Goal: Feedback & Contribution: Submit feedback/report problem

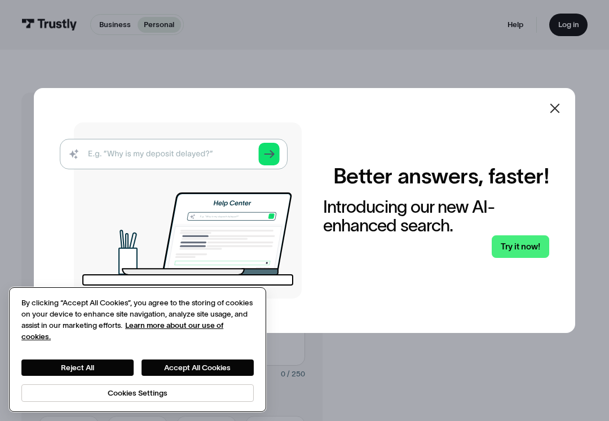
click at [216, 364] on button "Accept All Cookies" at bounding box center [198, 367] width 112 height 16
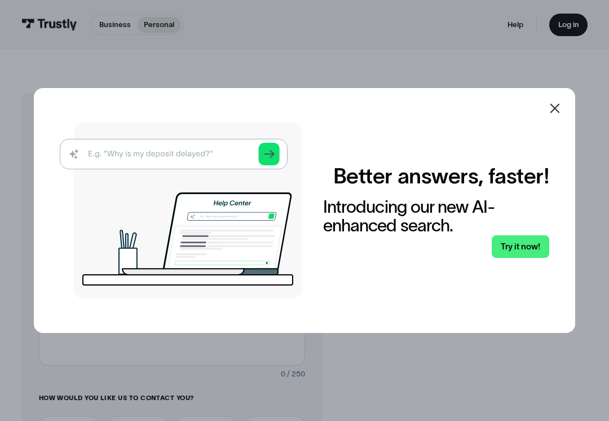
click at [554, 121] on div at bounding box center [555, 108] width 27 height 27
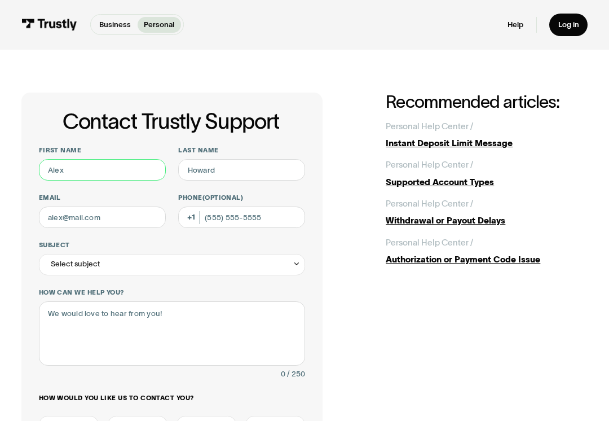
click at [118, 167] on input "First name" at bounding box center [102, 169] width 127 height 21
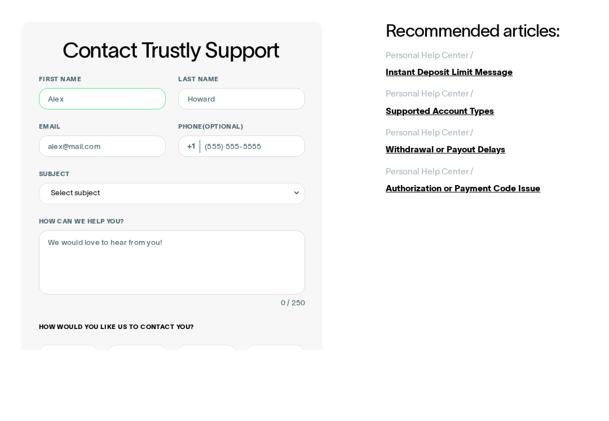
click at [77, 159] on input "First name" at bounding box center [102, 169] width 127 height 21
type input "[PERSON_NAME]"
click at [233, 159] on input "Last name" at bounding box center [241, 169] width 127 height 21
type input "Dyer"
click at [106, 207] on input "Email" at bounding box center [102, 217] width 127 height 21
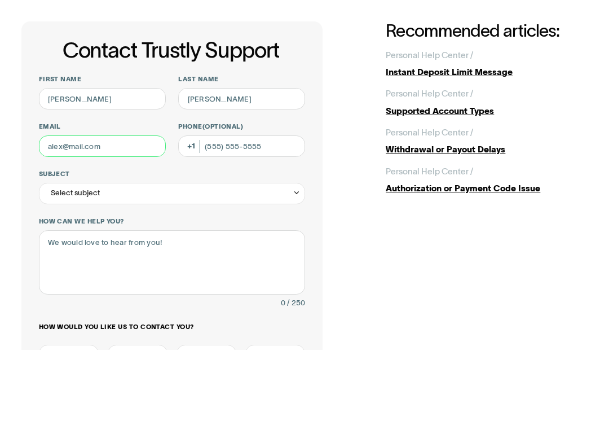
type input "j"
type input "jmdcats61@yahoo.com"
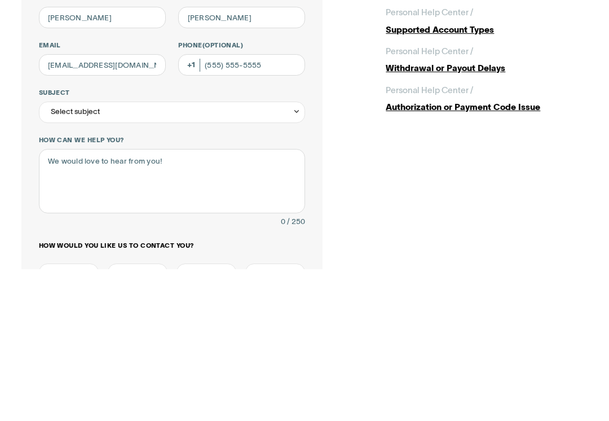
click at [296, 260] on icon "Contact Trustly Support" at bounding box center [297, 264] width 8 height 8
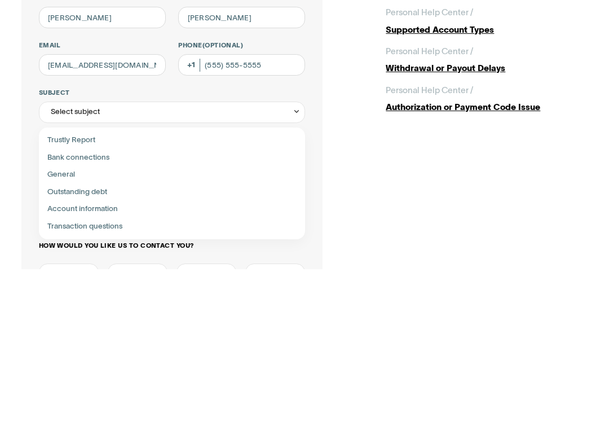
scroll to position [152, 0]
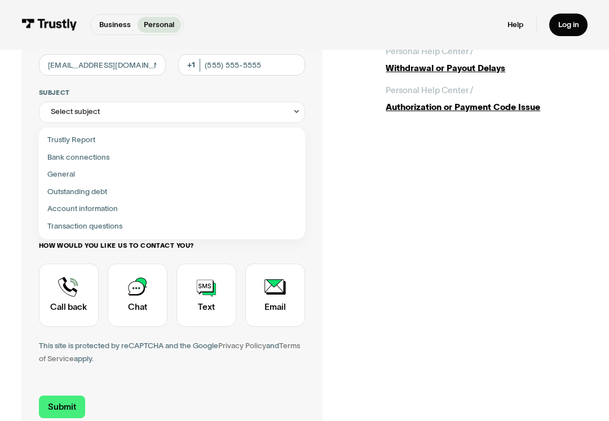
click at [112, 156] on div "Contact Trustly Support" at bounding box center [172, 157] width 258 height 17
type input "**********"
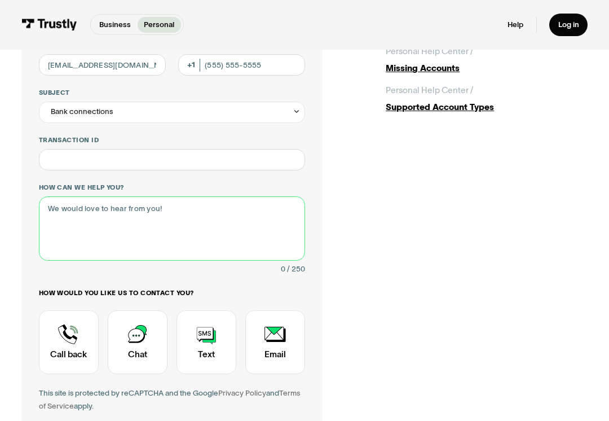
click at [69, 206] on textarea "How can we help you?" at bounding box center [172, 228] width 267 height 64
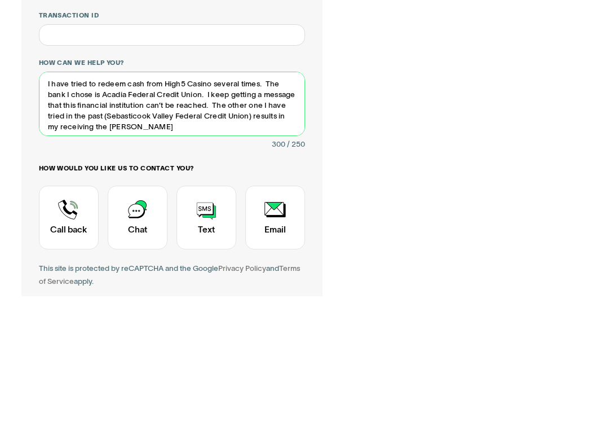
click at [275, 197] on textarea "I have tried to redeem cash from High5 Casino several times. The bank I chose i…" at bounding box center [172, 229] width 267 height 64
click at [74, 197] on textarea "I have tried to redeem cash from High5 Casino several times. The bank I chose i…" at bounding box center [172, 229] width 267 height 64
click at [297, 197] on textarea "I have tried to redeem cash from High5 Casino several times. The bank I chose i…" at bounding box center [172, 229] width 267 height 64
click at [279, 197] on textarea "I have tried to redeem cash from High5 Casino several times. The bank I chose i…" at bounding box center [172, 229] width 267 height 64
click at [130, 197] on textarea "I have tried to redeem cash from High5 Casino several times. The bank I chose i…" at bounding box center [172, 229] width 267 height 64
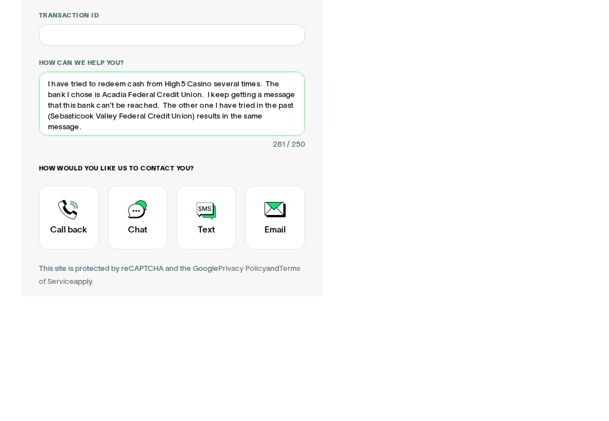
click at [300, 197] on textarea "I have tried to redeem cash from High5 Casino several times. The bank I chose i…" at bounding box center [172, 229] width 267 height 64
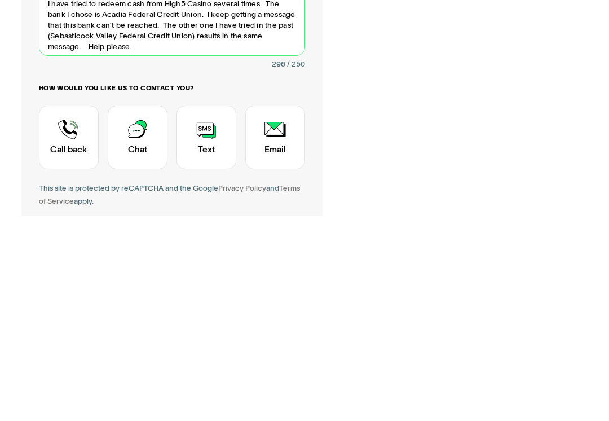
type textarea "I have tried to redeem cash from High5 Casino several times. The bank I chose i…"
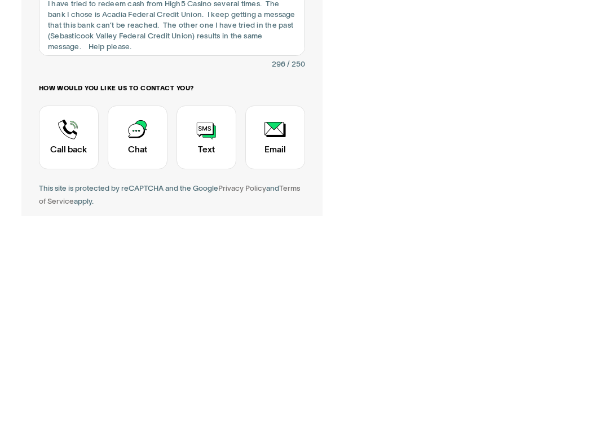
click at [272, 311] on div "Contact Trustly Support" at bounding box center [275, 342] width 60 height 63
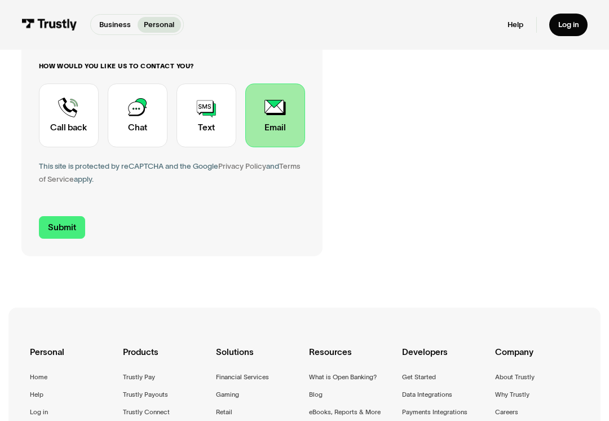
scroll to position [379, 0]
click at [68, 227] on input "Submit" at bounding box center [62, 227] width 47 height 23
